Goal: Entertainment & Leisure: Consume media (video, audio)

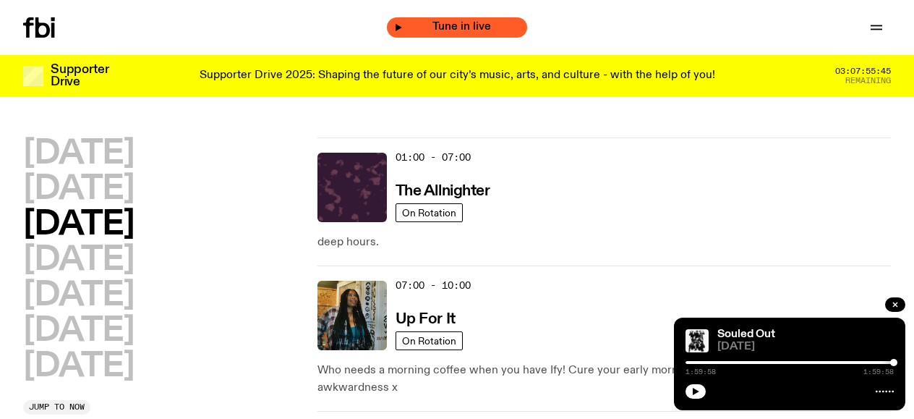
click at [425, 30] on span "Tune in live" at bounding box center [461, 27] width 117 height 11
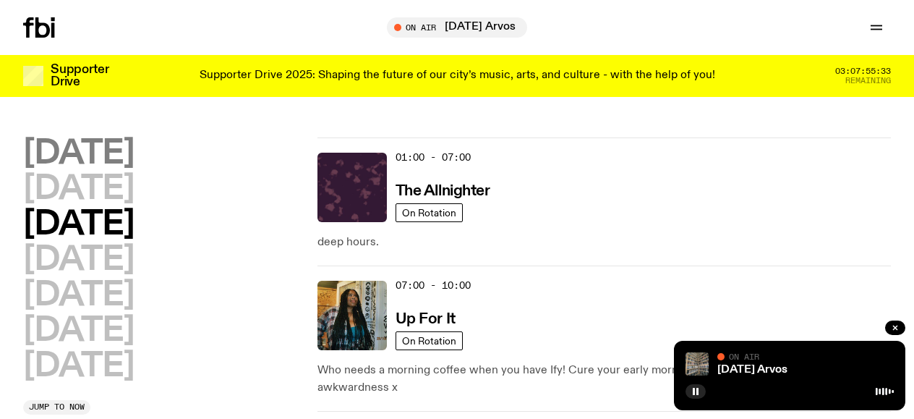
click at [91, 156] on h2 "[DATE]" at bounding box center [78, 153] width 111 height 33
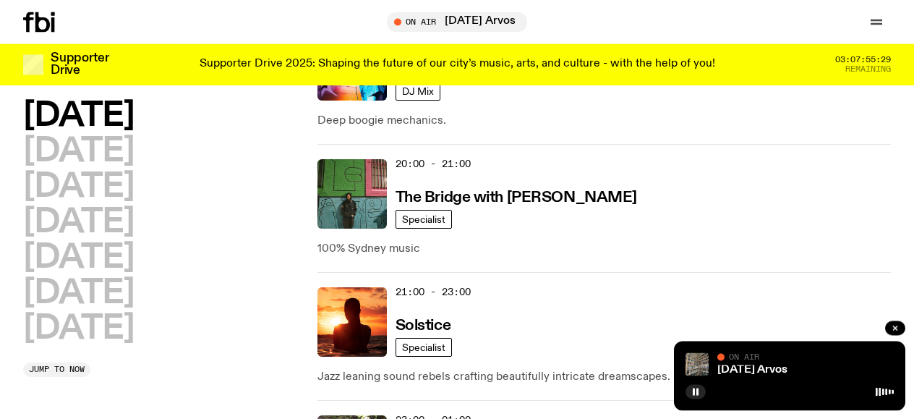
scroll to position [909, 0]
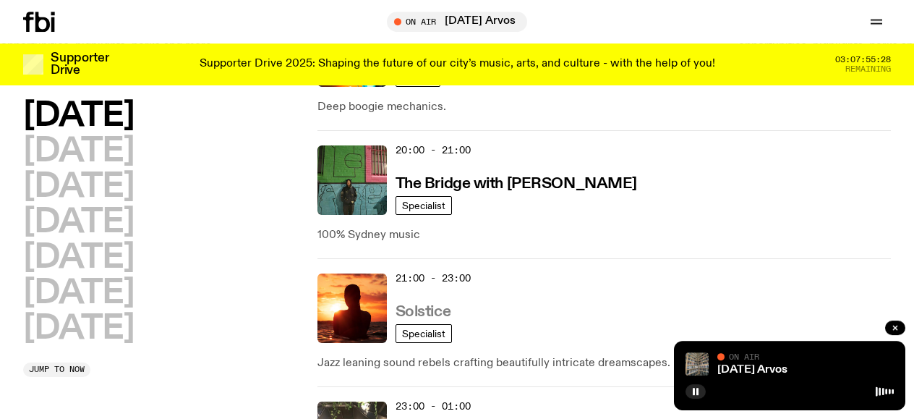
click at [405, 310] on h3 "Solstice" at bounding box center [423, 311] width 55 height 15
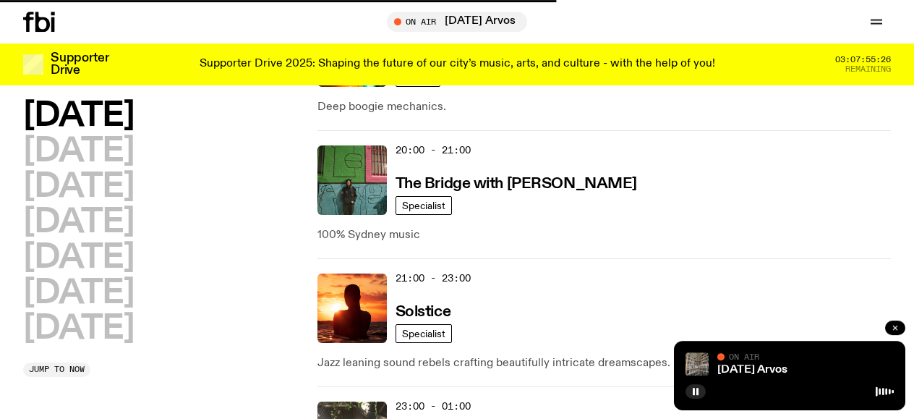
click at [894, 328] on icon "button" at bounding box center [895, 327] width 9 height 9
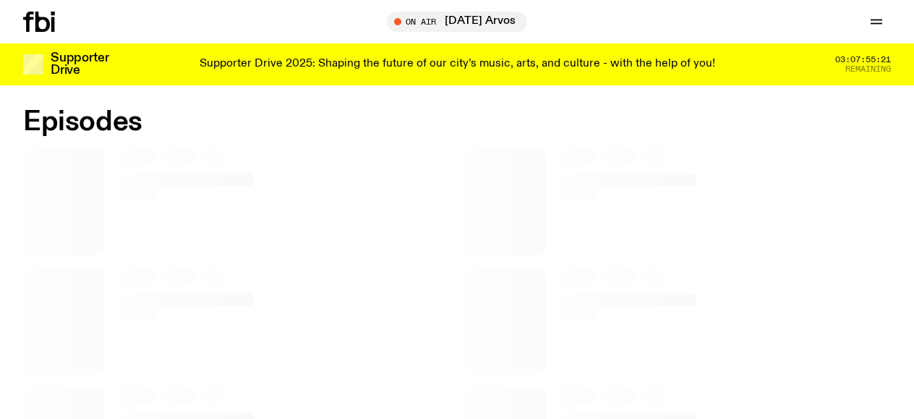
scroll to position [894, 0]
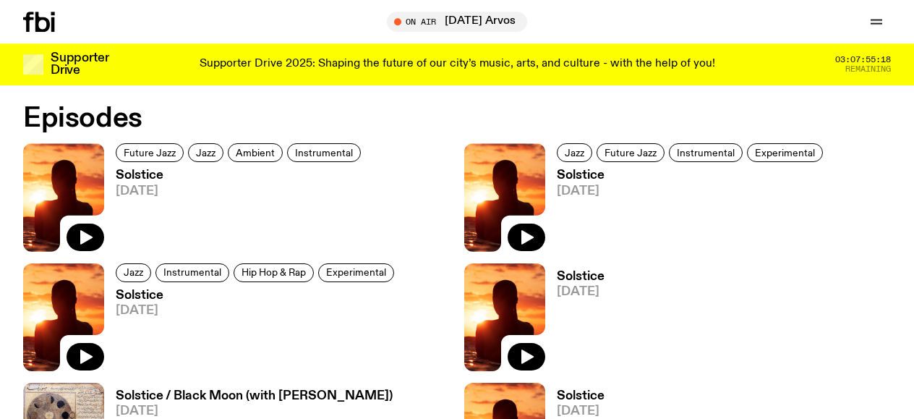
click at [504, 205] on img at bounding box center [504, 197] width 81 height 108
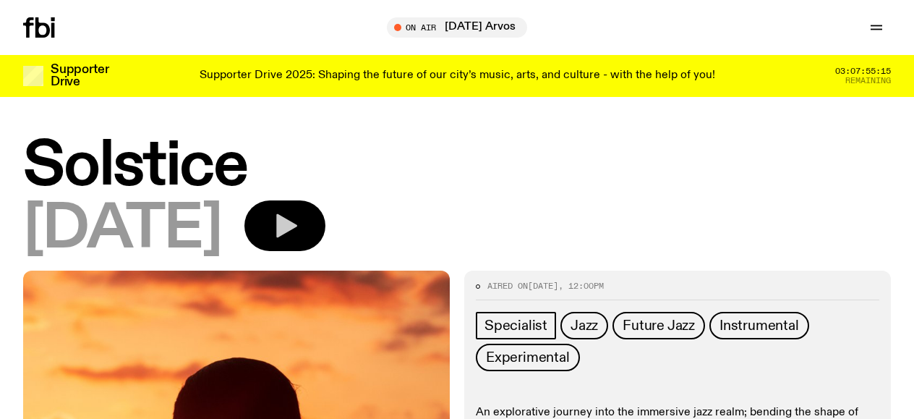
click at [325, 217] on button "button" at bounding box center [284, 225] width 81 height 51
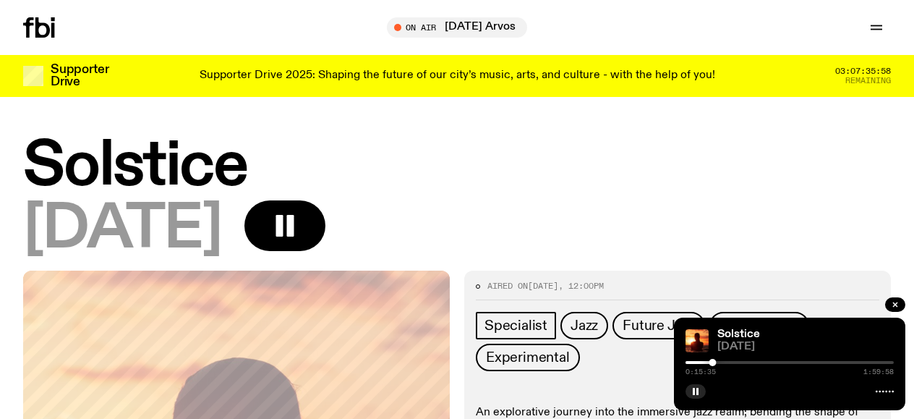
click at [715, 362] on div at bounding box center [712, 362] width 7 height 7
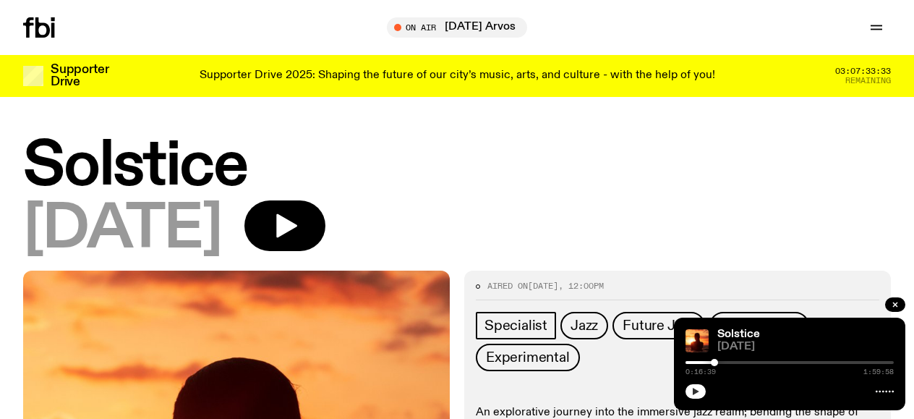
click at [697, 388] on icon "button" at bounding box center [695, 391] width 9 height 9
